Goal: Information Seeking & Learning: Learn about a topic

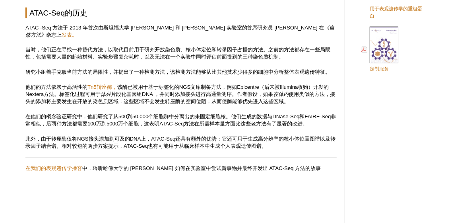
scroll to position [549, 0]
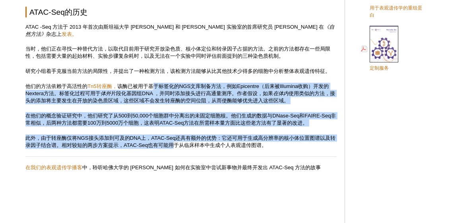
drag, startPoint x: 154, startPoint y: 85, endPoint x: 182, endPoint y: 146, distance: 67.6
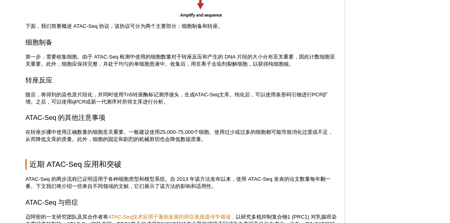
scroll to position [986, 0]
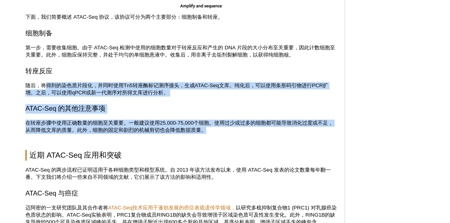
drag, startPoint x: 46, startPoint y: 83, endPoint x: 238, endPoint y: 129, distance: 196.9
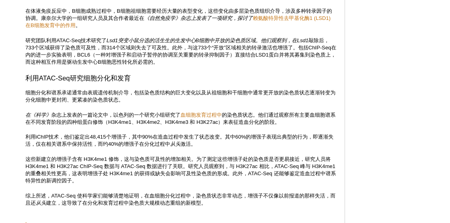
scroll to position [1463, 0]
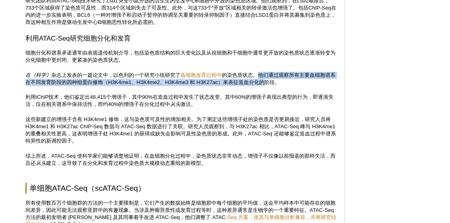
drag, startPoint x: 260, startPoint y: 74, endPoint x: 271, endPoint y: 84, distance: 14.6
click at [271, 84] on font "的染色质状态。他们通过观察所有主要血细胞谱系在不同发育阶段的四种组蛋白修饰（H3K4me1、H3K4me2、H3K4me3 和 H3K27ac）来表征造血分化…" at bounding box center [180, 78] width 310 height 13
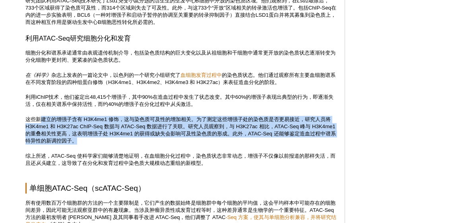
drag, startPoint x: 41, startPoint y: 120, endPoint x: 336, endPoint y: 139, distance: 295.1
click at [336, 139] on p "这些新建立的增强子含有 H3K4me1 修饰，这与染色质可及性的增加相关。为了测定这些增强子处的染色质是否更易接近，研究人员将 H3K4me1 和 H3K27…" at bounding box center [180, 130] width 311 height 29
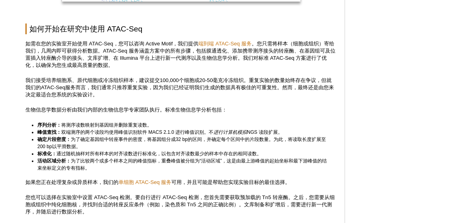
scroll to position [1860, 0]
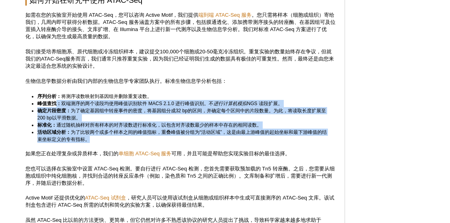
drag, startPoint x: 57, startPoint y: 101, endPoint x: 283, endPoint y: 138, distance: 228.3
click at [283, 138] on ul "序列分析： 将测序读数映射到基因组并删除重复读数。 峰值查找： 双端测序的两个读段均使用峰值识别软件 MACS 2.1.0 进行峰值识别。不 进行计算机模拟 …" at bounding box center [177, 118] width 304 height 50
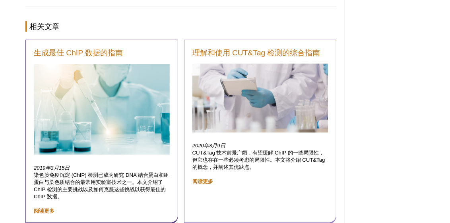
scroll to position [2419, 0]
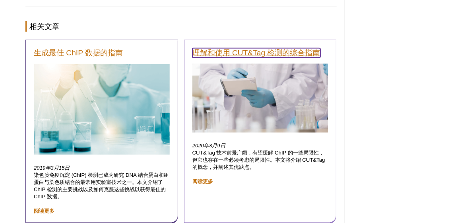
click at [264, 51] on font "理解和使用 CUT&Tag 检测的综合指南" at bounding box center [256, 52] width 128 height 8
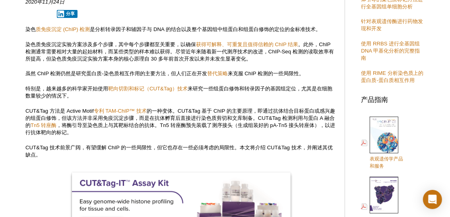
scroll to position [207, 0]
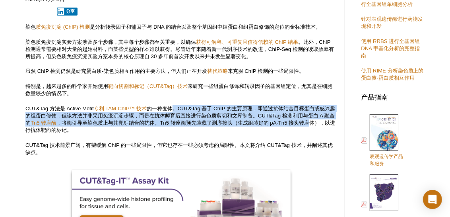
drag, startPoint x: 175, startPoint y: 110, endPoint x: 328, endPoint y: 126, distance: 153.8
click at [328, 126] on p "CUT&Tag 方法是 Active Motif 专利 TAM-ChIP™ 技术 的一种变体。CUT&Tag 基于 ChIP 的主要原理，即通过抗体结合目标蛋…" at bounding box center [180, 119] width 311 height 29
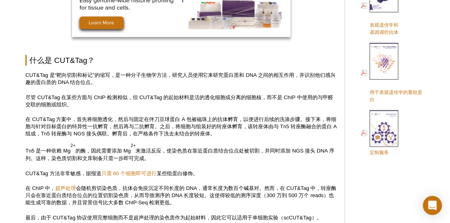
scroll to position [445, 0]
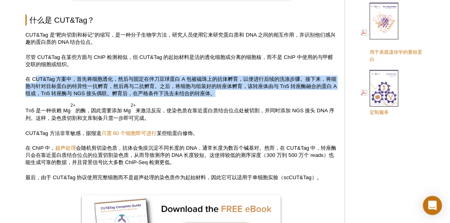
drag, startPoint x: 36, startPoint y: 80, endPoint x: 235, endPoint y: 95, distance: 199.2
click at [235, 95] on p "在 CUT&Tag 方案中，首先将细胞透化，然后与固定在伴刀豆球蛋白 A 包被磁珠上的抗体孵育，以便进行后续的洗涤步骤。接下来，将细胞与针对目标蛋白的特异性一…" at bounding box center [180, 85] width 311 height 21
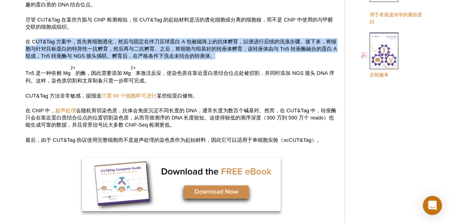
scroll to position [485, 0]
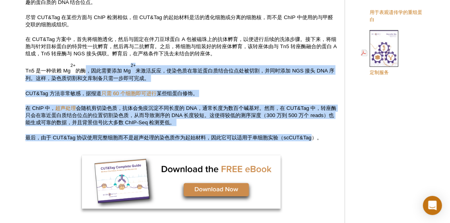
drag, startPoint x: 89, startPoint y: 68, endPoint x: 314, endPoint y: 128, distance: 233.0
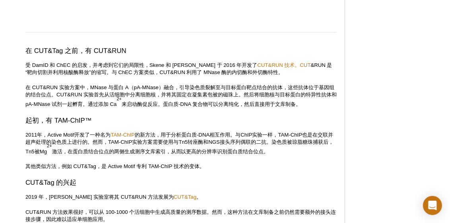
scroll to position [1041, 0]
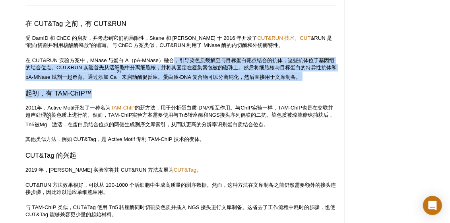
drag, startPoint x: 177, startPoint y: 65, endPoint x: 309, endPoint y: 85, distance: 133.4
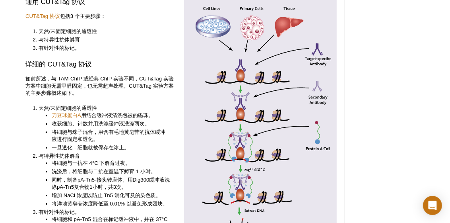
scroll to position [1518, 0]
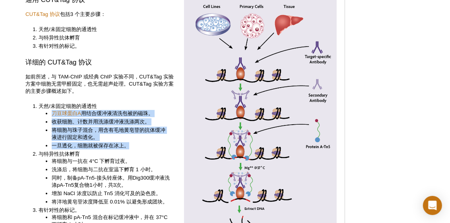
drag, startPoint x: 42, startPoint y: 118, endPoint x: 131, endPoint y: 146, distance: 93.6
click at [131, 146] on ul "刀豆球蛋白A 用结合缓冲液清洗包被的磁珠。 收获细胞、计数并用洗涤缓冲液洗涤两次。 将细胞与珠子混合，用含有毛地黄皂苷的抗体缓冲液进行固定和透化。 一旦透化，…" at bounding box center [105, 129] width 132 height 39
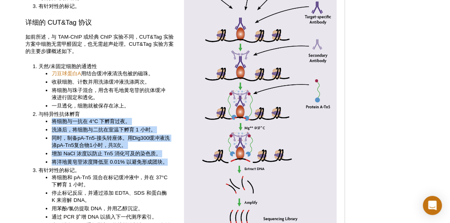
drag, startPoint x: 52, startPoint y: 123, endPoint x: 170, endPoint y: 163, distance: 124.5
click at [170, 163] on div "通用 CUT&Tag 协议 CUT&Tag 协议 包括 3 个主要步骤： 天然/未固定细胞的通透性 与特异性抗体孵育 有针对性的标记。 详细的 CUT&Tag…" at bounding box center [101, 120] width 153 height 333
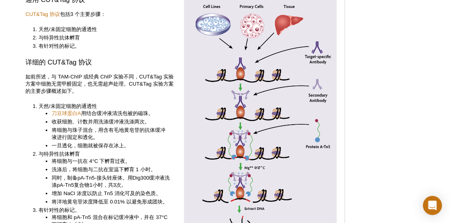
click at [99, 108] on li "天然/未固定细胞的通透性 刀豆球蛋白A 用结合缓冲液清洗包被的磁珠。 收获细胞、计数并用洗涤缓冲液洗涤两次。 将细胞与珠子混合，用含有毛地黄皂苷的抗体缓冲液进…" at bounding box center [105, 126] width 132 height 46
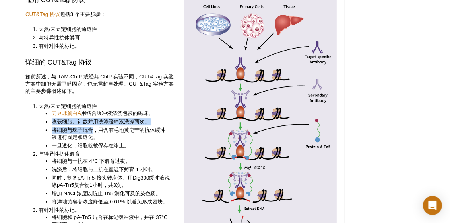
drag, startPoint x: 53, startPoint y: 124, endPoint x: 95, endPoint y: 130, distance: 42.6
click at [95, 130] on ul "刀豆球蛋白A 用结合缓冲液清洗包被的磁珠。 收获细胞、计数并用洗涤缓冲液洗涤两次。 将细胞与珠子混合，用含有毛地黄皂苷的抗体缓冲液进行固定和透化。 一旦透化，…" at bounding box center [105, 129] width 132 height 39
click at [95, 131] on font "将细胞与珠子混合，用含有毛地黄皂苷的抗体缓冲液进行固定和透化。" at bounding box center [109, 133] width 114 height 13
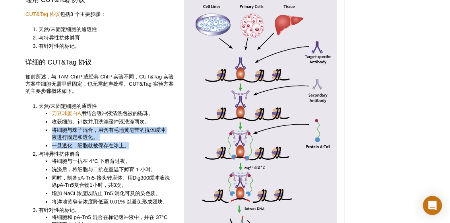
drag, startPoint x: 51, startPoint y: 130, endPoint x: 129, endPoint y: 149, distance: 79.9
click at [129, 149] on ul "刀豆球蛋白A 用结合缓冲液清洗包被的磁珠。 收获细胞、计数并用洗涤缓冲液洗涤两次。 将细胞与珠子混合，用含有毛地黄皂苷的抗体缓冲液进行固定和透化。 一旦透化，…" at bounding box center [105, 129] width 132 height 39
click at [108, 135] on li "将细胞与珠子混合，用含有毛地黄皂苷的抗体缓冲液进行固定和透化。" at bounding box center [111, 133] width 118 height 14
drag, startPoint x: 52, startPoint y: 130, endPoint x: 128, endPoint y: 150, distance: 78.1
click at [128, 149] on ul "刀豆球蛋白A 用结合缓冲液清洗包被的磁珠。 收获细胞、计数并用洗涤缓冲液洗涤两次。 将细胞与珠子混合，用含有毛地黄皂苷的抗体缓冲液进行固定和透化。 一旦透化，…" at bounding box center [105, 129] width 132 height 39
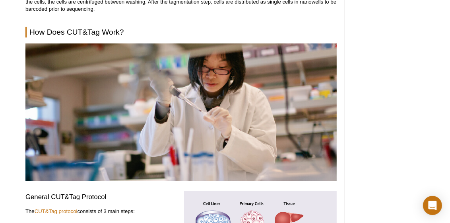
scroll to position [1697, 0]
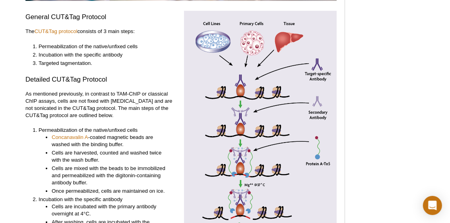
click at [123, 134] on li "Concanavalin A -coated magnetic beads are washed with the binding buffer." at bounding box center [111, 141] width 118 height 14
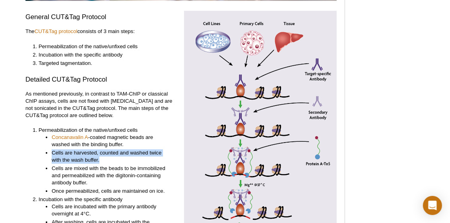
drag, startPoint x: 52, startPoint y: 139, endPoint x: 106, endPoint y: 149, distance: 54.9
click at [109, 149] on li "Cells are harvested, counted and washed twice with the wash buffer." at bounding box center [111, 156] width 118 height 14
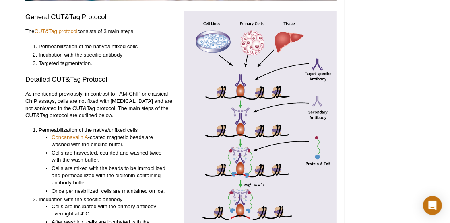
drag, startPoint x: 99, startPoint y: 153, endPoint x: 93, endPoint y: 153, distance: 6.0
click at [99, 165] on li "Cells are mixed with the beads to be immobilized and permeabilized with the dig…" at bounding box center [111, 175] width 118 height 21
drag, startPoint x: 54, startPoint y: 153, endPoint x: 49, endPoint y: 152, distance: 4.9
click at [54, 165] on li "Cells are mixed with the beads to be immobilized and permeabilized with the dig…" at bounding box center [111, 175] width 118 height 21
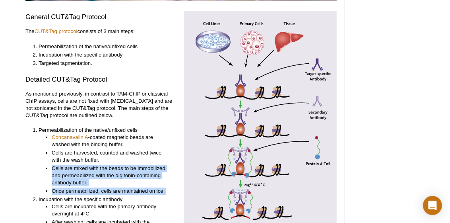
drag, startPoint x: 49, startPoint y: 151, endPoint x: 168, endPoint y: 180, distance: 121.8
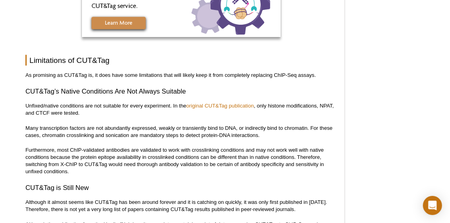
scroll to position [2278, 0]
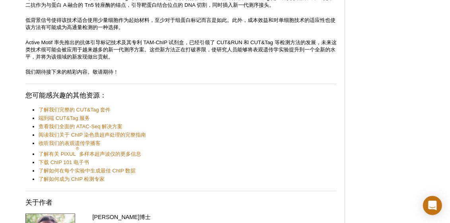
scroll to position [3271, 0]
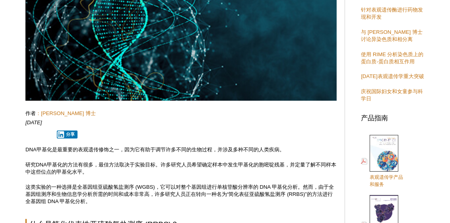
scroll to position [238, 0]
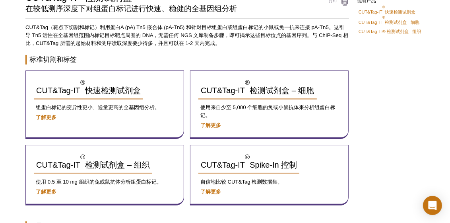
scroll to position [67, 0]
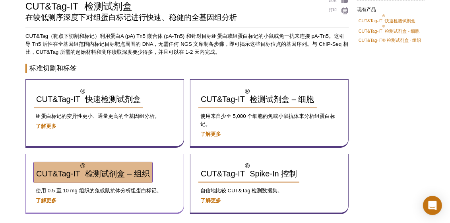
click at [131, 171] on font "检测试剂盒 – 组织" at bounding box center [117, 173] width 64 height 9
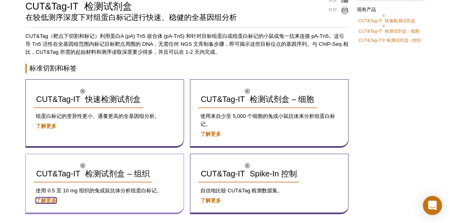
click at [48, 197] on font "了解更多" at bounding box center [46, 200] width 21 height 6
click at [43, 197] on font "了解更多" at bounding box center [46, 200] width 21 height 6
click at [39, 197] on font "了解更多" at bounding box center [46, 200] width 21 height 6
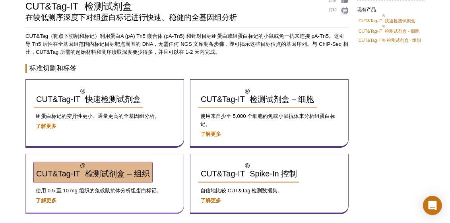
click at [72, 171] on font "CUT&Tag-IT" at bounding box center [58, 173] width 44 height 9
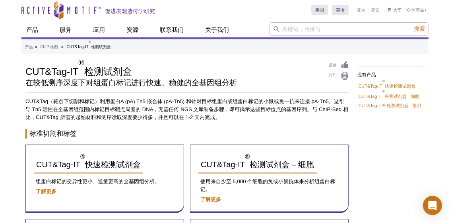
scroll to position [0, 0]
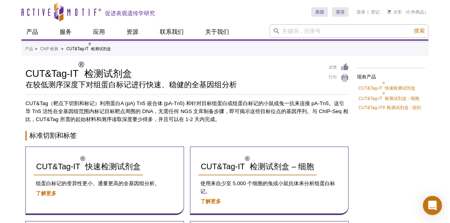
click at [405, 109] on li "CUT&Tag-IT® 检测试剂盒 - 组织" at bounding box center [391, 108] width 68 height 10
click at [404, 105] on font "CUT&Tag-IT® 检测试剂盒 - 组织" at bounding box center [389, 107] width 63 height 5
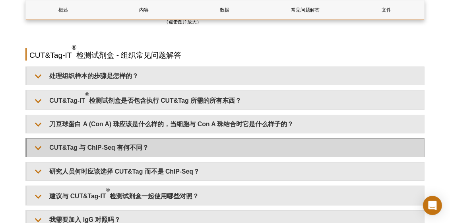
scroll to position [1748, 0]
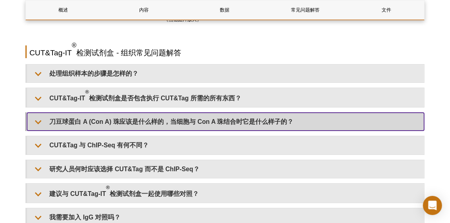
click at [165, 118] on font "刀豆球蛋白 A (Con A) 珠应该是什么样的，当细胞与 Con A 珠结合时它是什么样子的？" at bounding box center [171, 121] width 244 height 7
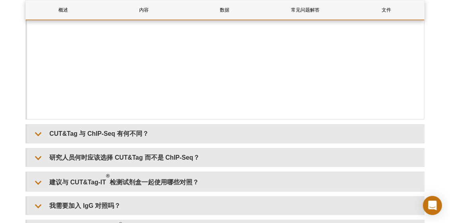
scroll to position [1828, 0]
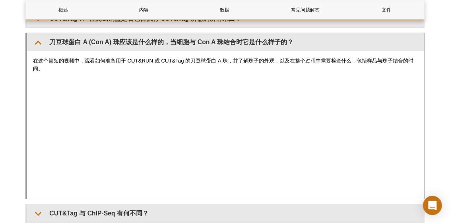
click at [282, 105] on div "在这个简短的视频中，观看如何准备用于 CUT&RUN 或 CUT&Tag 的刀豆球蛋白 A 珠，并了解珠子的外观，以及在整个过程中需要检查什么，包括样品与珠子…" at bounding box center [225, 124] width 397 height 147
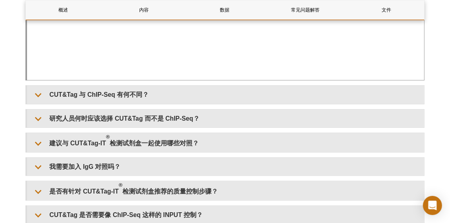
scroll to position [1947, 0]
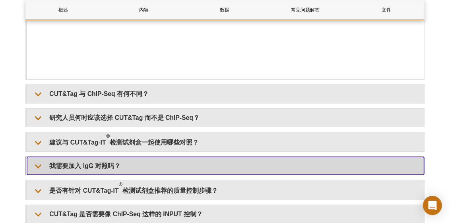
click at [84, 157] on summary "我需要加入 IgG 对照吗？" at bounding box center [225, 166] width 397 height 18
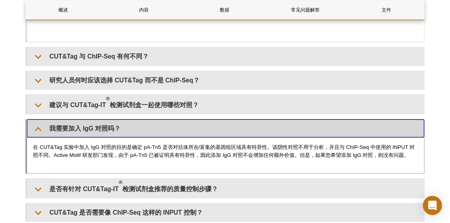
scroll to position [1987, 0]
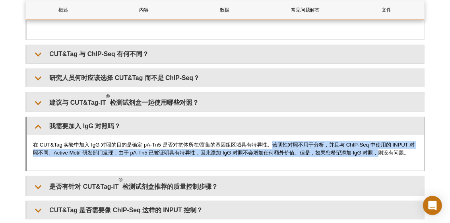
drag, startPoint x: 275, startPoint y: 129, endPoint x: 389, endPoint y: 140, distance: 115.0
click at [389, 141] on font "在 CUT&Tag 实验中加入 IgG 对照的目的是确定 pA-Tn5 是否对抗体所在/富集的基因组区域具有特异性。该阴性对照不用于分析，并且与 ChIP-S…" at bounding box center [223, 148] width 381 height 14
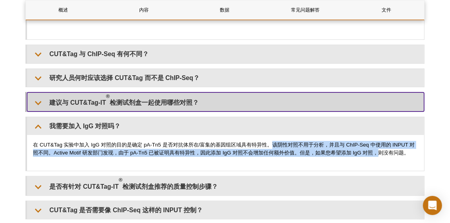
click at [117, 99] on font "检测试剂盒一起使用哪些对照？" at bounding box center [154, 102] width 89 height 7
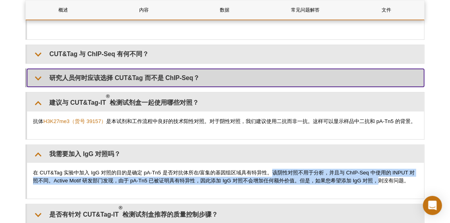
click at [152, 74] on font "研究人员何时应该选择 CUT&Tag 而不是 ChIP-Seq？" at bounding box center [124, 77] width 150 height 7
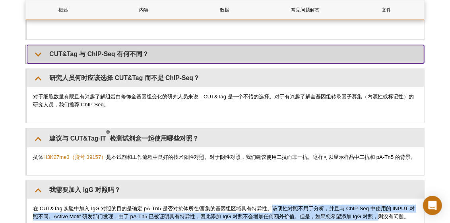
click at [155, 46] on summary "CUT&Tag 与 ChIP-Seq 有何不同？" at bounding box center [225, 54] width 397 height 18
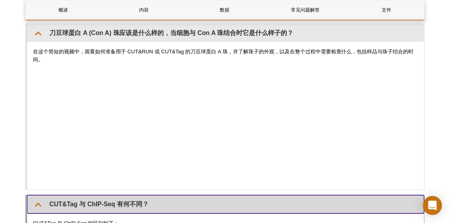
scroll to position [1788, 0]
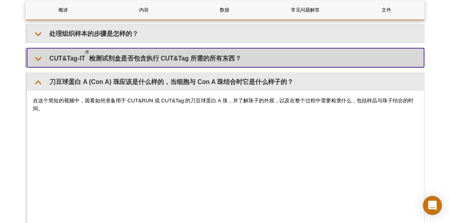
click at [115, 48] on summary "CUT&Tag-IT ® 检测试剂盒是否包含执行 CUT&Tag 所需的所有东西？" at bounding box center [225, 57] width 397 height 19
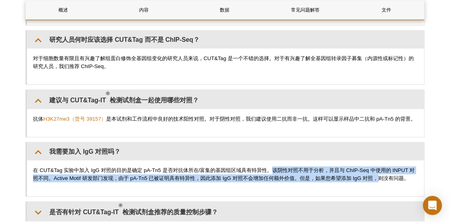
scroll to position [2225, 0]
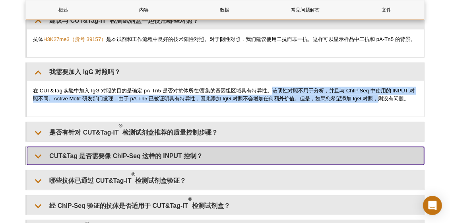
click at [116, 159] on font "CUT&Tag 是否需要像 ChIP-Seq 这样的 INPUT 控制？" at bounding box center [125, 155] width 153 height 7
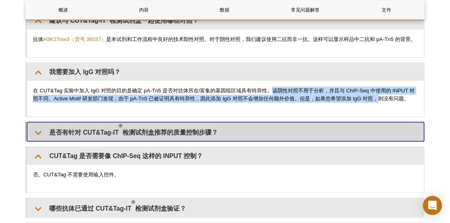
click at [131, 126] on summary "是否有针对 CUT&Tag-IT ® 检测试剂盒推荐的质量控制步骤？" at bounding box center [225, 131] width 397 height 19
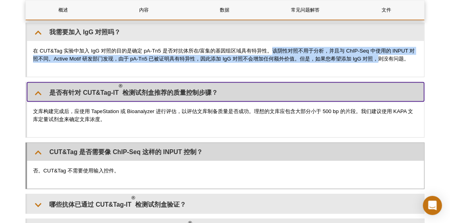
scroll to position [2304, 0]
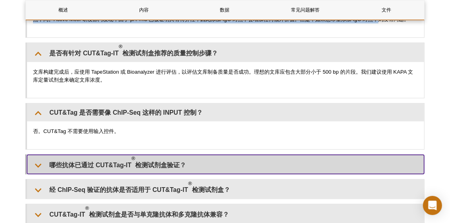
click at [122, 169] on summary "哪些抗体已通过 CUT&Tag-IT ® 检测试剂盒验证？" at bounding box center [225, 164] width 397 height 19
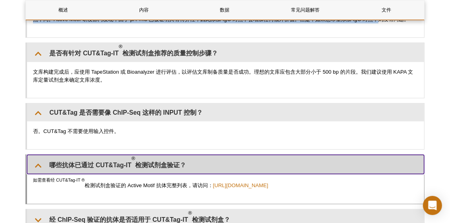
scroll to position [2384, 0]
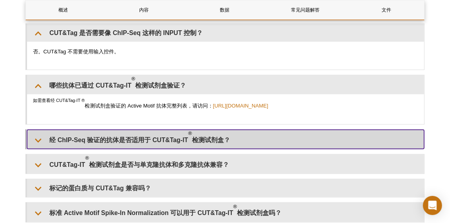
click at [134, 140] on summary "经 ChIP-Seq 验证的抗体是否适用于 CUT&Tag-IT ® 检测试剂盒？" at bounding box center [225, 139] width 397 height 19
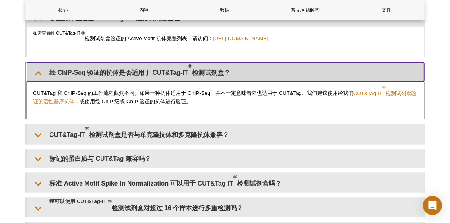
scroll to position [2463, 0]
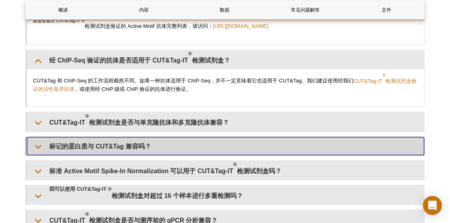
click at [131, 143] on summary "标记的蛋白质与 CUT&Tag 兼容吗？" at bounding box center [225, 146] width 397 height 18
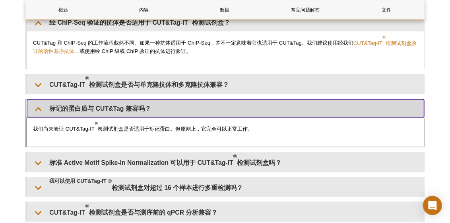
scroll to position [2503, 0]
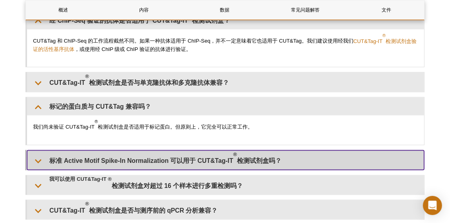
click at [132, 157] on font "标准 Active Motif Spike-In Normalization 可以用于 CUT&Tag-IT" at bounding box center [141, 160] width 184 height 7
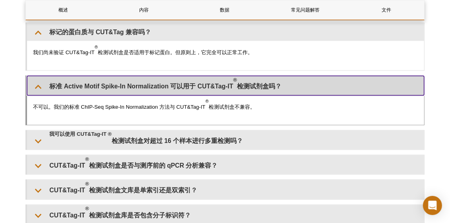
scroll to position [2582, 0]
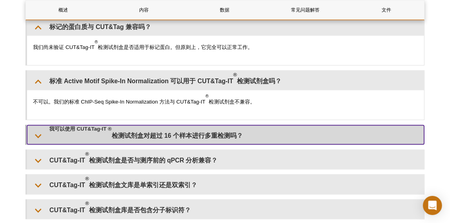
click at [148, 125] on summary "我可以使用 CUT&Tag-IT ® 检测试剂盒对超过 16 个样本进行多重检测吗 ？" at bounding box center [225, 134] width 397 height 19
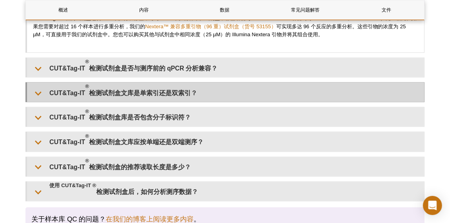
scroll to position [2741, 0]
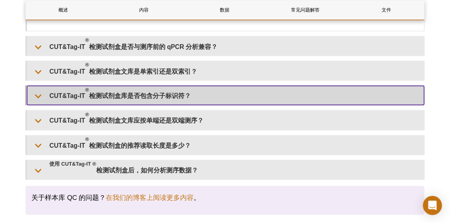
click at [167, 93] on font "检测试剂盒库是否包含分子标识符？" at bounding box center [140, 96] width 102 height 7
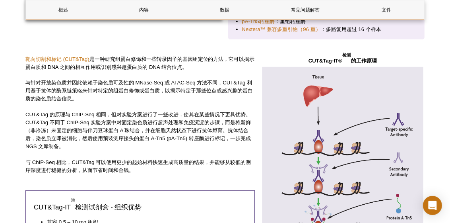
scroll to position [0, 0]
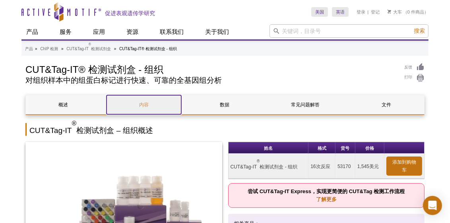
click at [140, 104] on font "内容" at bounding box center [144, 105] width 10 height 6
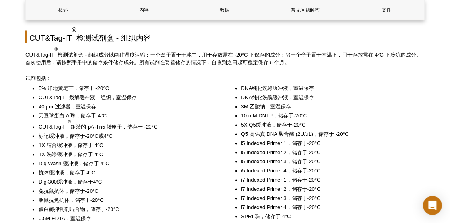
scroll to position [978, 0]
